Goal: Information Seeking & Learning: Find specific fact

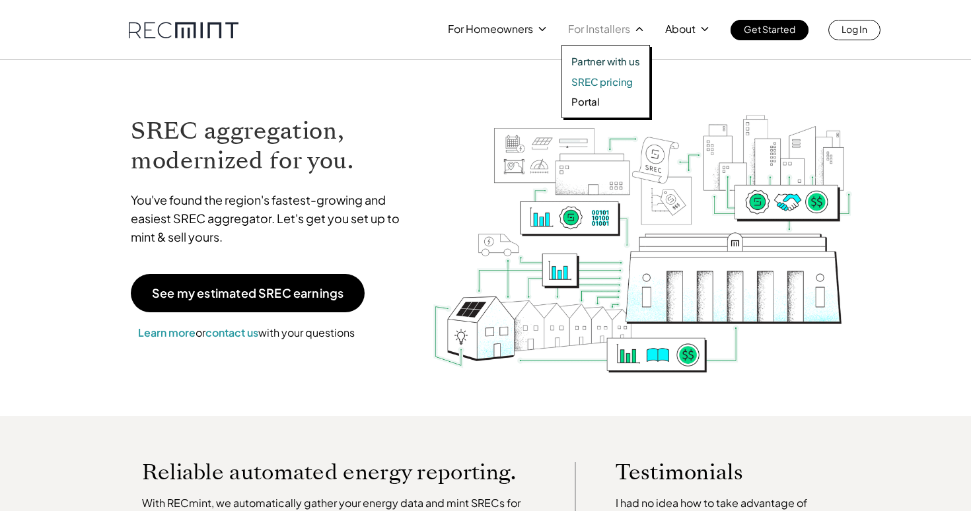
click at [598, 80] on p "SREC pricing" at bounding box center [601, 81] width 61 height 13
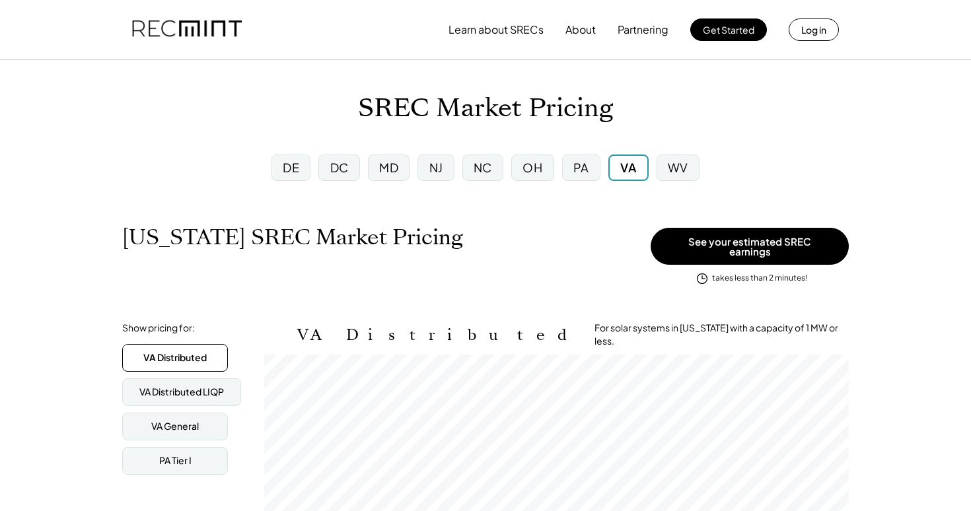
scroll to position [218, 584]
